Goal: Task Accomplishment & Management: Manage account settings

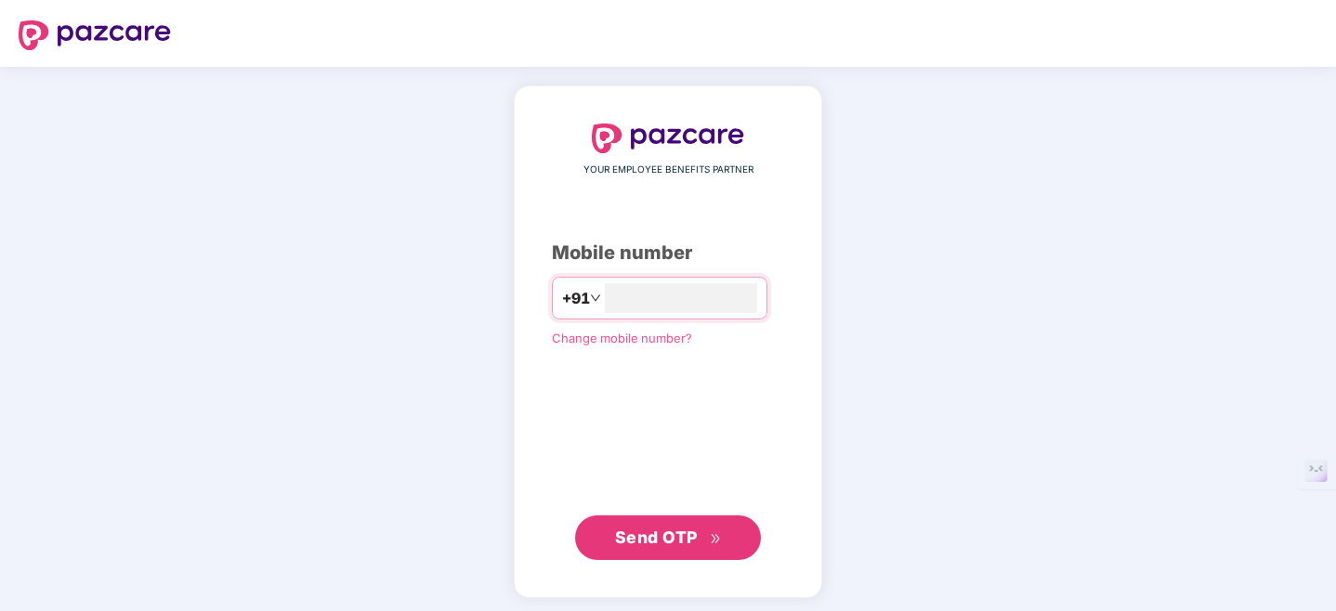
type input "**********"
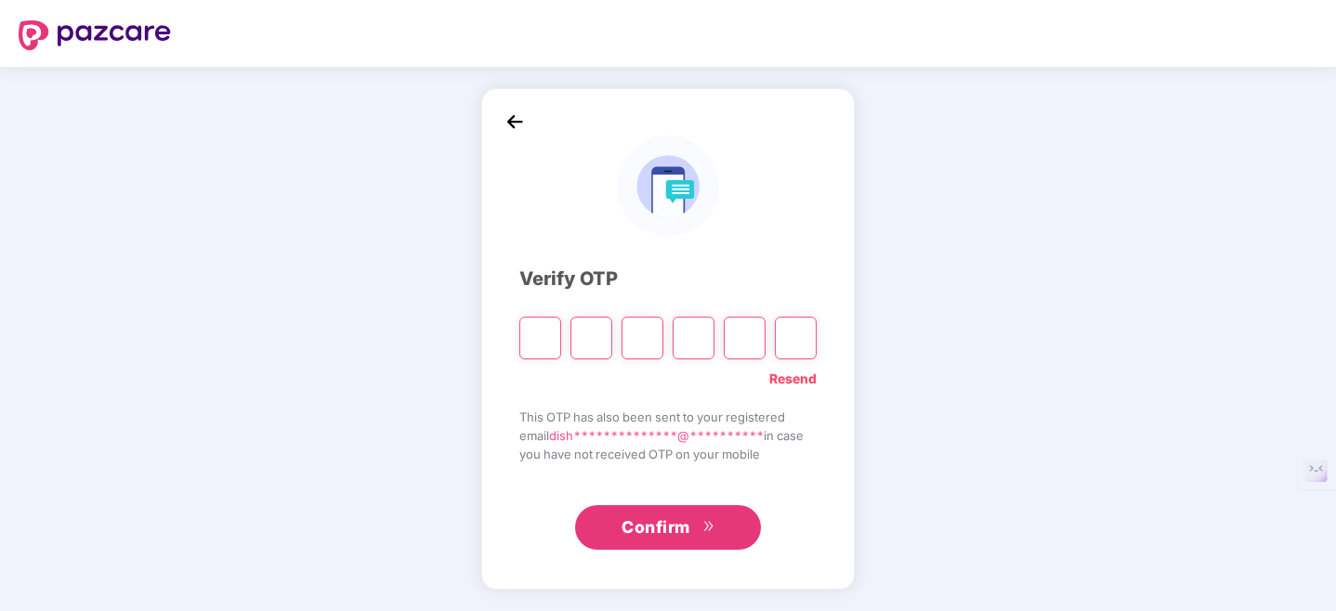
type input "*"
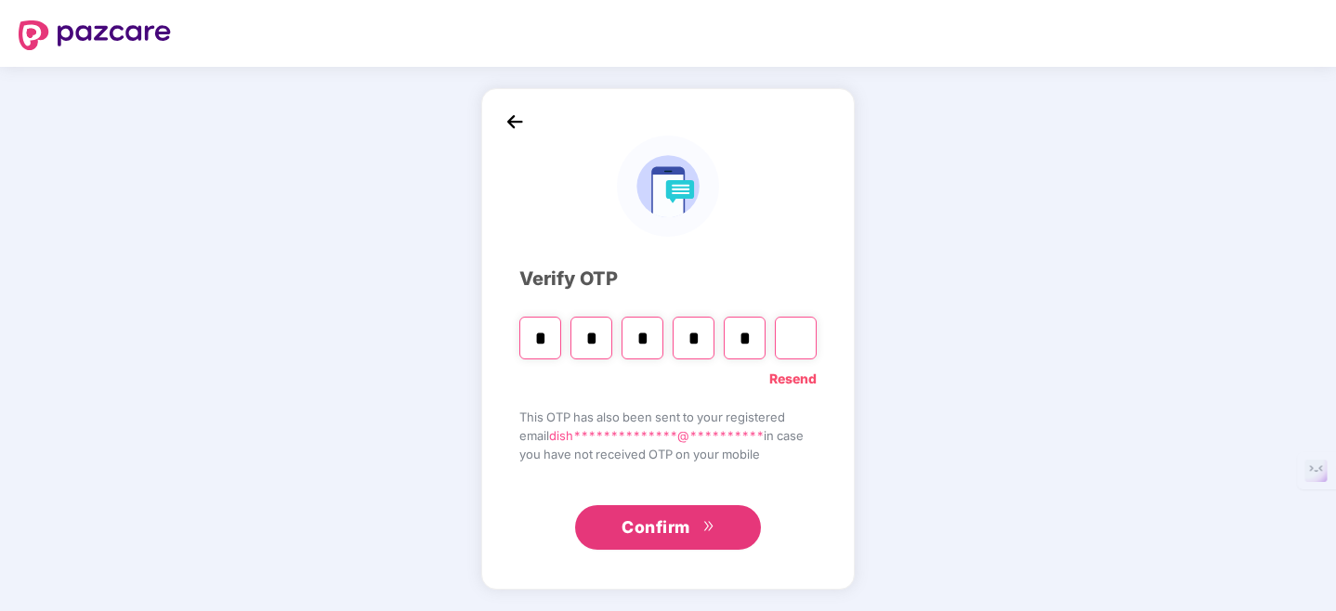
type input "*"
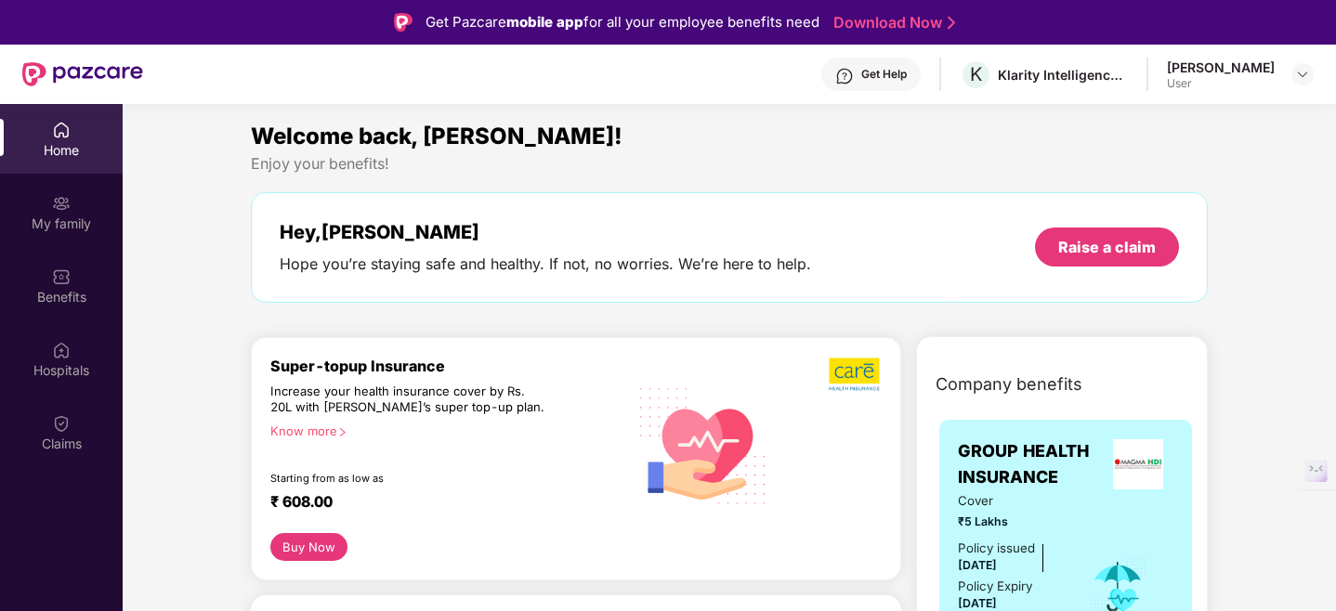
click at [68, 137] on img at bounding box center [61, 130] width 19 height 19
click at [77, 273] on div "Benefits" at bounding box center [61, 286] width 123 height 70
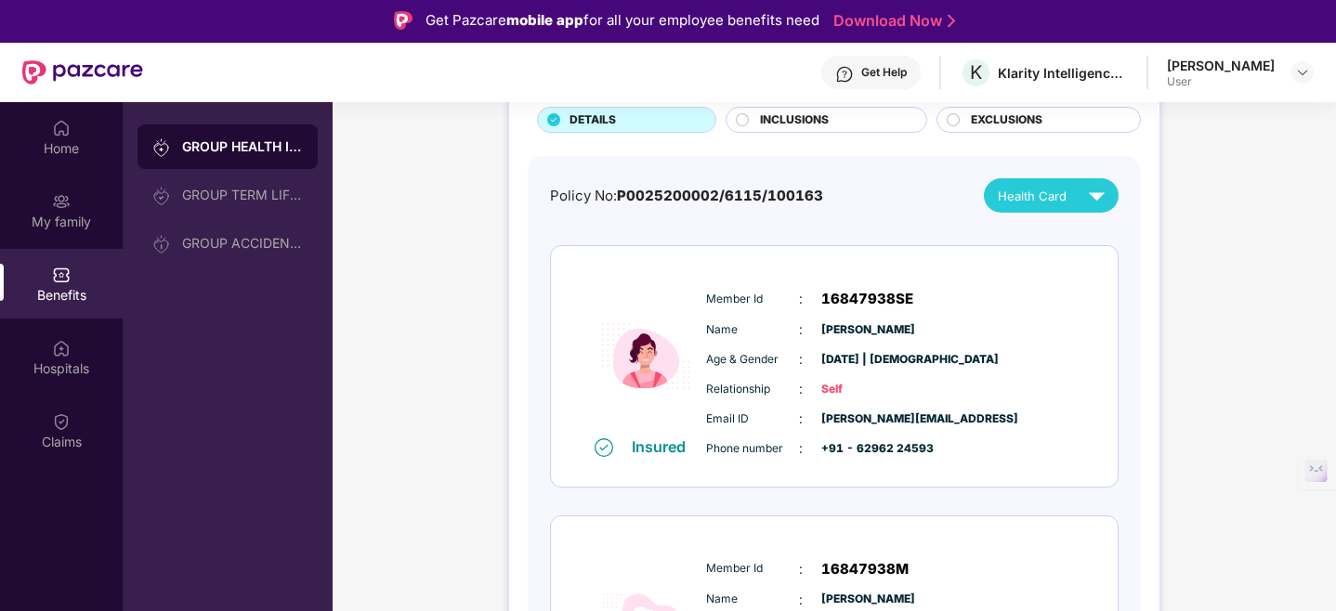
scroll to position [155, 0]
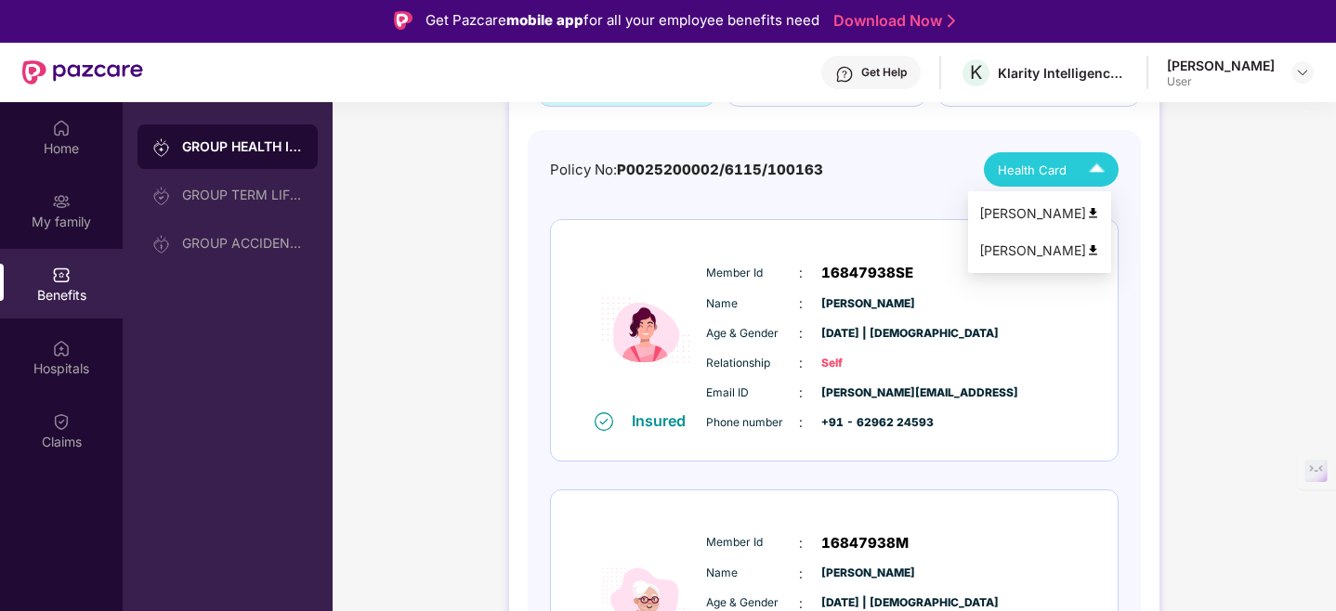
click at [1100, 213] on img at bounding box center [1093, 213] width 14 height 14
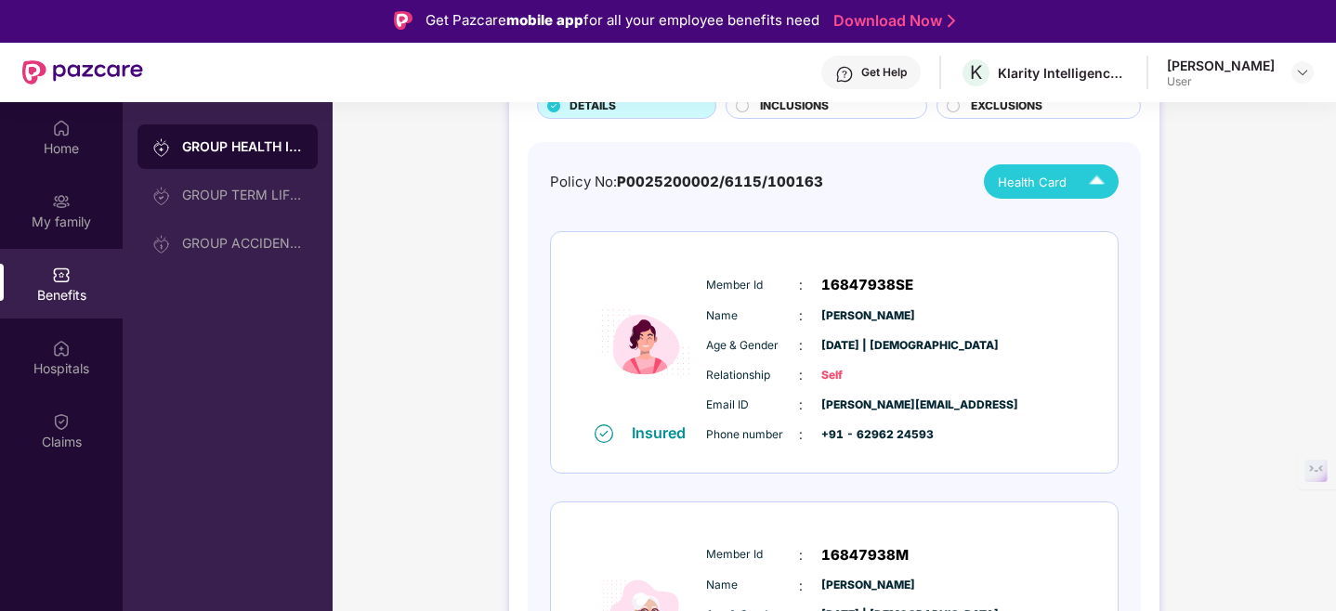
scroll to position [125, 0]
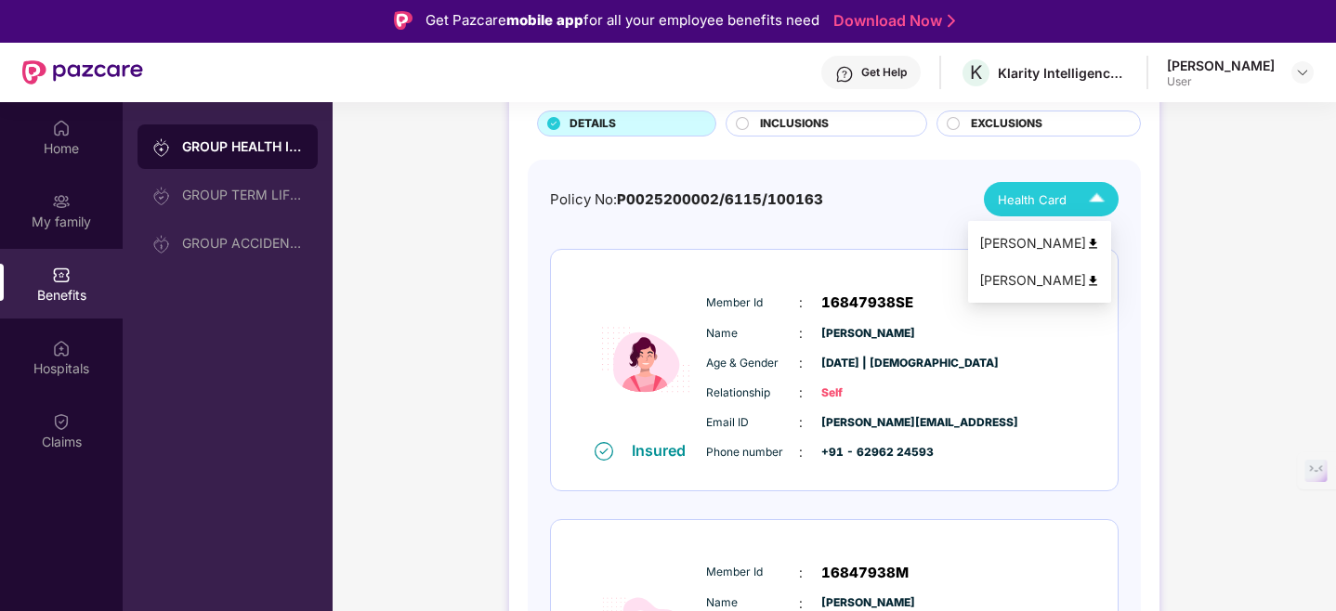
click at [1022, 194] on span "Health Card" at bounding box center [1032, 199] width 69 height 19
click at [1066, 283] on div "[PERSON_NAME]" at bounding box center [1039, 280] width 121 height 20
